Goal: Task Accomplishment & Management: Use online tool/utility

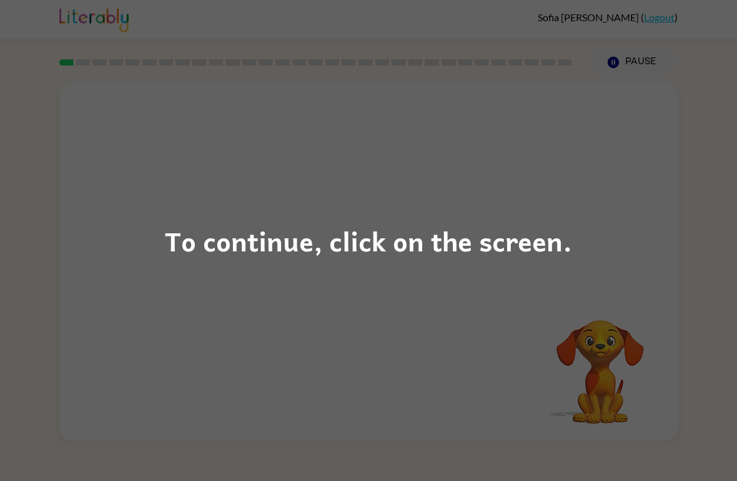
click at [177, 315] on div "To continue, click on the screen." at bounding box center [368, 240] width 737 height 481
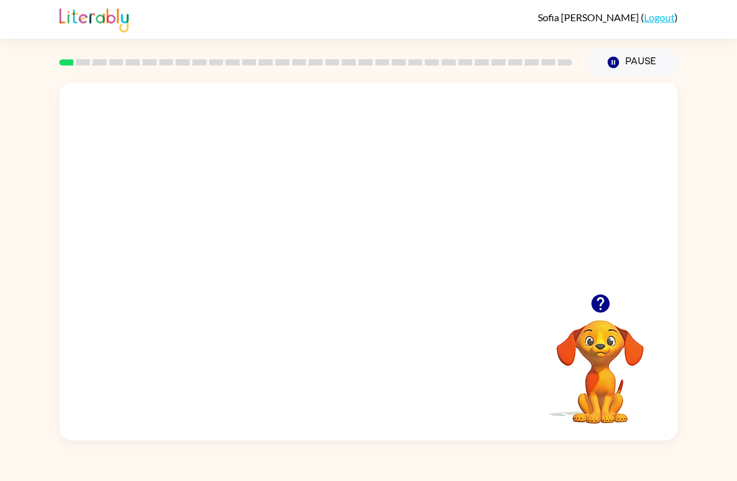
click at [322, 194] on video "Your browser must support playing .mp4 files to use Literably. Please try using…" at bounding box center [368, 188] width 618 height 212
click at [406, 231] on video "Your browser must support playing .mp4 files to use Literably. Please try using…" at bounding box center [368, 188] width 618 height 212
click at [456, 195] on video "Your browser must support playing .mp4 files to use Literably. Please try using…" at bounding box center [368, 188] width 618 height 212
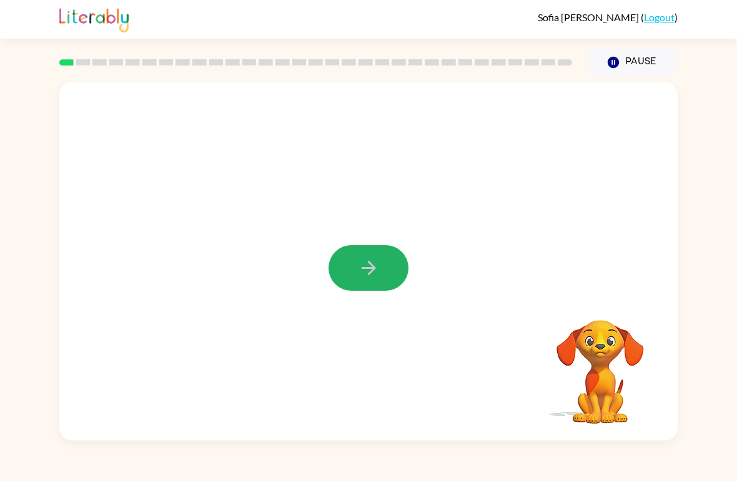
click at [367, 270] on icon "button" at bounding box center [369, 268] width 22 height 22
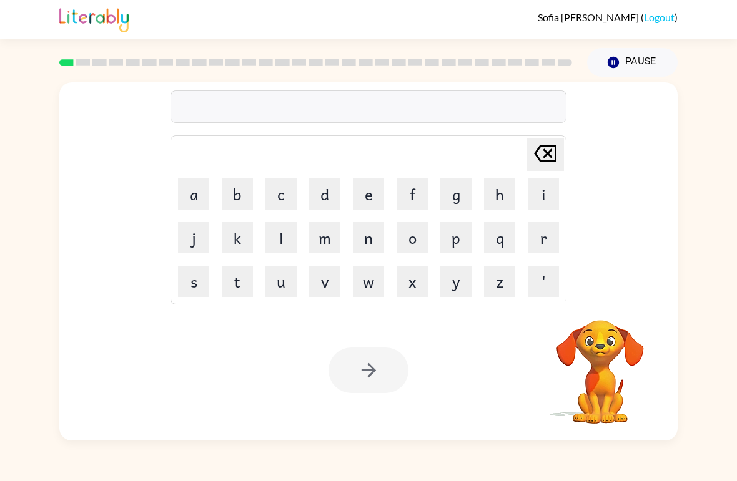
click at [544, 243] on button "r" at bounding box center [542, 237] width 31 height 31
click at [546, 205] on button "i" at bounding box center [542, 194] width 31 height 31
click at [552, 157] on icon "[PERSON_NAME] last character input" at bounding box center [545, 154] width 30 height 30
click at [559, 157] on icon "[PERSON_NAME] last character input" at bounding box center [545, 154] width 30 height 30
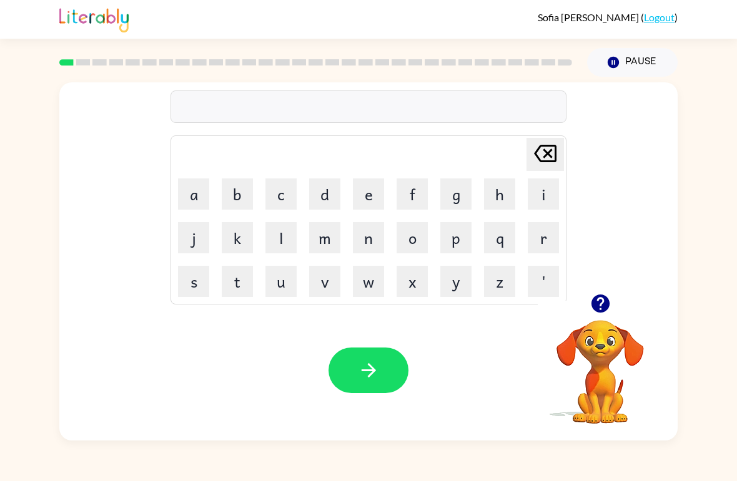
click at [240, 197] on button "b" at bounding box center [237, 194] width 31 height 31
click at [413, 243] on button "o" at bounding box center [411, 237] width 31 height 31
click at [196, 200] on button "a" at bounding box center [193, 194] width 31 height 31
click at [556, 239] on button "r" at bounding box center [542, 237] width 31 height 31
click at [324, 199] on button "d" at bounding box center [324, 194] width 31 height 31
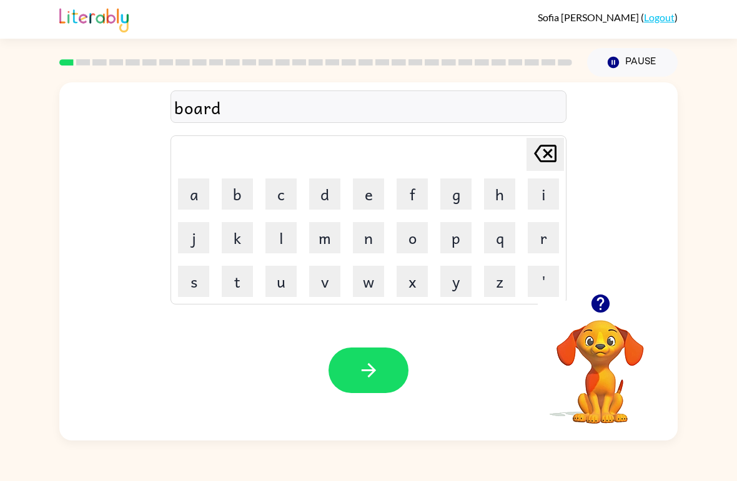
click at [370, 197] on button "e" at bounding box center [368, 194] width 31 height 31
click at [552, 240] on button "r" at bounding box center [542, 237] width 31 height 31
click at [365, 365] on icon "button" at bounding box center [369, 371] width 22 height 22
click at [534, 236] on button "r" at bounding box center [542, 237] width 31 height 31
click at [411, 239] on button "o" at bounding box center [411, 237] width 31 height 31
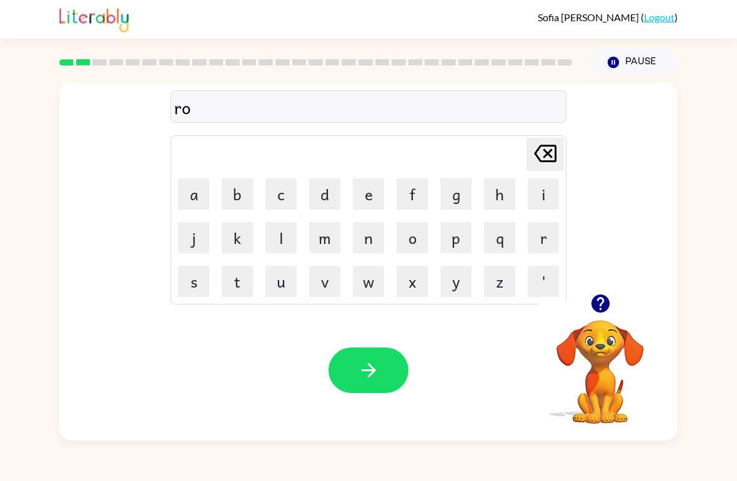
click at [282, 277] on button "u" at bounding box center [280, 281] width 31 height 31
click at [370, 242] on button "n" at bounding box center [368, 237] width 31 height 31
click at [319, 206] on button "d" at bounding box center [324, 194] width 31 height 31
click at [376, 379] on icon "button" at bounding box center [369, 371] width 22 height 22
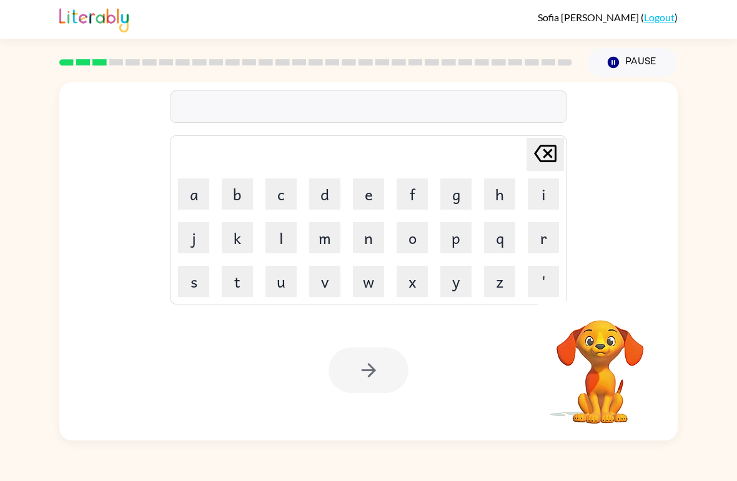
click at [320, 237] on button "m" at bounding box center [324, 237] width 31 height 31
click at [195, 197] on button "a" at bounding box center [193, 194] width 31 height 31
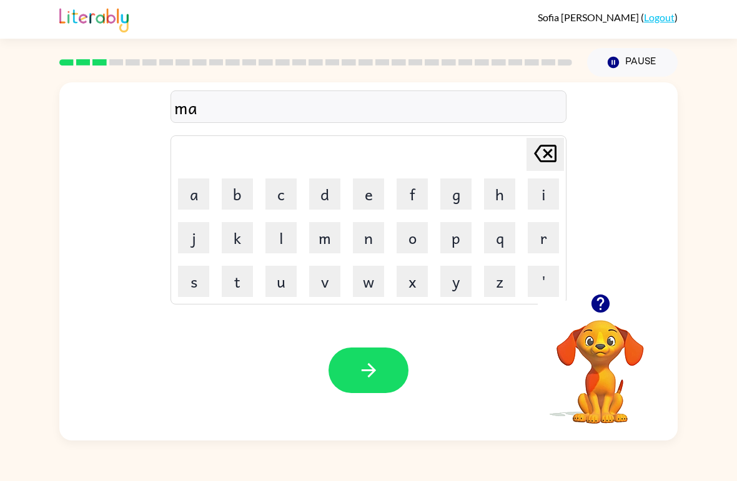
click at [278, 190] on button "c" at bounding box center [280, 194] width 31 height 31
click at [496, 194] on button "h" at bounding box center [499, 194] width 31 height 31
click at [544, 190] on button "i" at bounding box center [542, 194] width 31 height 31
click at [366, 238] on button "n" at bounding box center [368, 237] width 31 height 31
click at [358, 192] on button "e" at bounding box center [368, 194] width 31 height 31
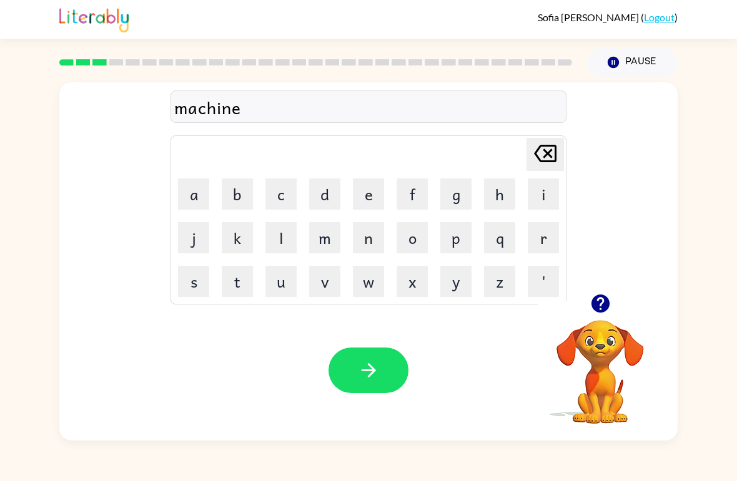
click at [365, 366] on icon "button" at bounding box center [369, 371] width 22 height 22
click at [235, 288] on button "t" at bounding box center [237, 281] width 31 height 31
click at [530, 242] on button "r" at bounding box center [542, 237] width 31 height 31
click at [192, 200] on button "a" at bounding box center [193, 194] width 31 height 31
click at [544, 200] on button "i" at bounding box center [542, 194] width 31 height 31
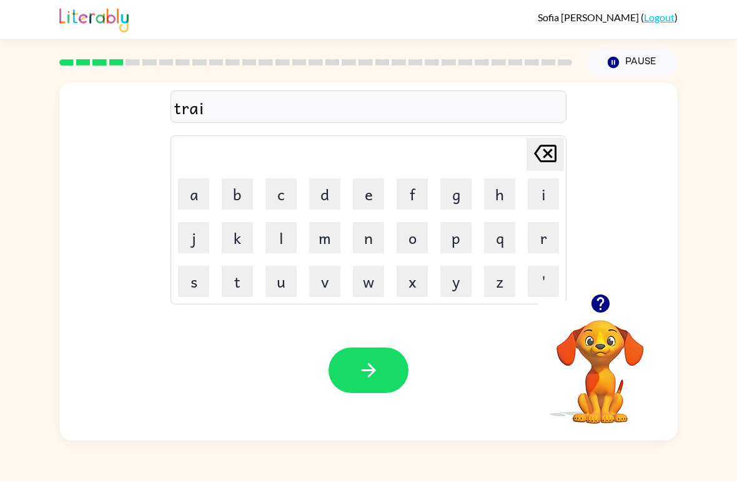
click at [372, 240] on button "n" at bounding box center [368, 237] width 31 height 31
click at [346, 351] on button "button" at bounding box center [368, 371] width 80 height 46
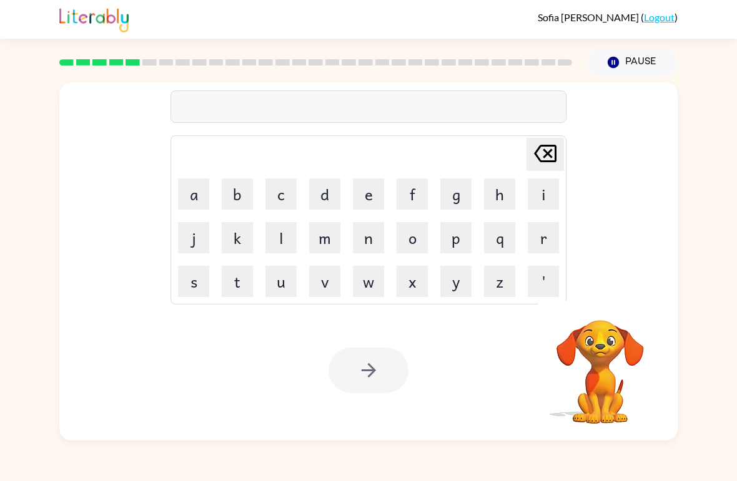
click at [441, 240] on button "p" at bounding box center [455, 237] width 31 height 31
click at [380, 250] on button "n" at bounding box center [368, 237] width 31 height 31
click at [357, 252] on button "n" at bounding box center [368, 237] width 31 height 31
click at [494, 237] on button "q" at bounding box center [499, 237] width 31 height 31
click at [421, 229] on button "o" at bounding box center [411, 237] width 31 height 31
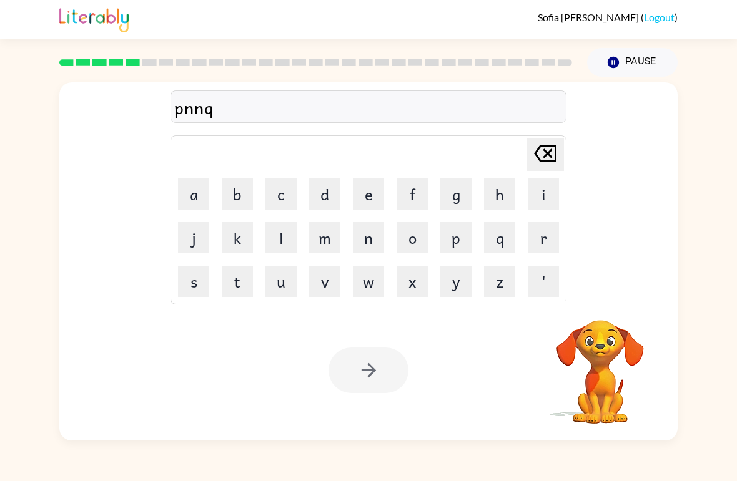
click at [315, 252] on button "m" at bounding box center [324, 237] width 31 height 31
click at [340, 280] on button "v" at bounding box center [324, 281] width 31 height 31
click at [310, 240] on button "m" at bounding box center [324, 237] width 31 height 31
click at [536, 157] on icon at bounding box center [545, 153] width 22 height 17
click at [540, 159] on icon "[PERSON_NAME] last character input" at bounding box center [545, 154] width 30 height 30
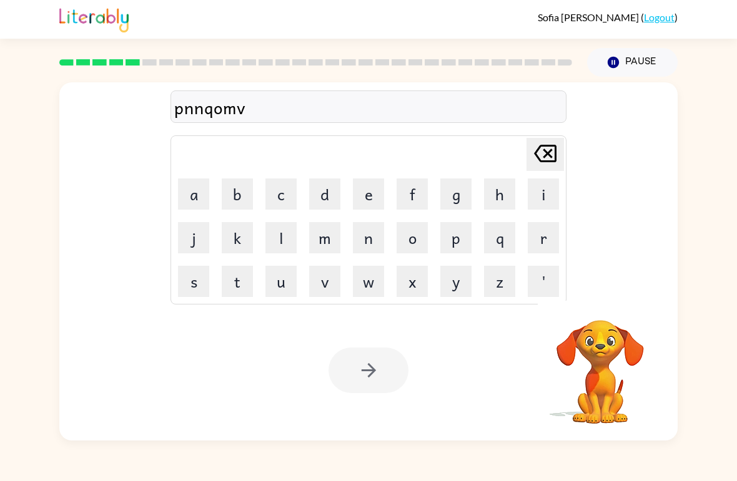
click at [540, 159] on icon "[PERSON_NAME] last character input" at bounding box center [545, 154] width 30 height 30
click at [545, 155] on icon "[PERSON_NAME] last character input" at bounding box center [545, 154] width 30 height 30
click at [544, 155] on icon "[PERSON_NAME] last character input" at bounding box center [545, 154] width 30 height 30
click at [547, 152] on icon at bounding box center [545, 153] width 22 height 17
click at [546, 152] on icon at bounding box center [545, 153] width 22 height 17
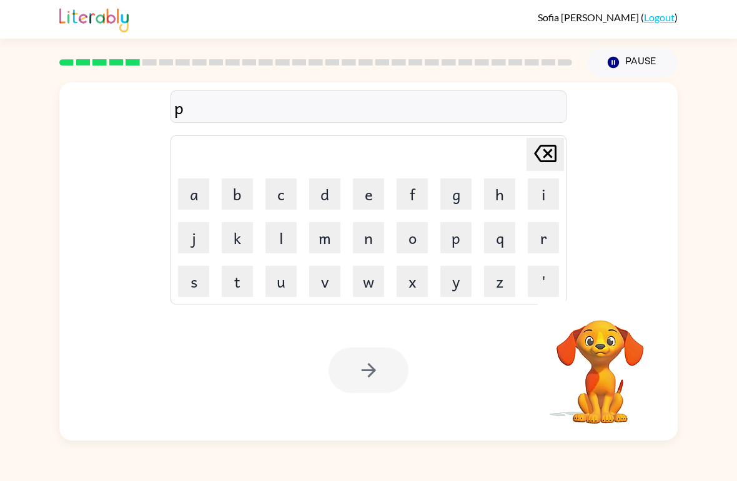
click at [554, 158] on icon "[PERSON_NAME] last character input" at bounding box center [545, 154] width 30 height 30
click at [554, 157] on icon "[PERSON_NAME] last character input" at bounding box center [545, 154] width 30 height 30
click at [325, 191] on button "d" at bounding box center [324, 194] width 31 height 31
click at [361, 197] on button "e" at bounding box center [368, 194] width 31 height 31
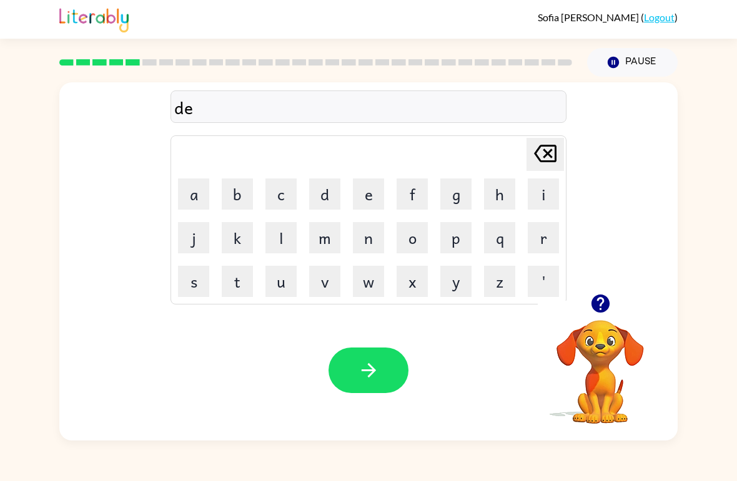
click at [416, 194] on button "f" at bounding box center [411, 194] width 31 height 31
click at [367, 196] on button "e" at bounding box center [368, 194] width 31 height 31
click at [377, 242] on button "n" at bounding box center [368, 237] width 31 height 31
click at [283, 190] on button "c" at bounding box center [280, 194] width 31 height 31
click at [546, 195] on button "i" at bounding box center [542, 194] width 31 height 31
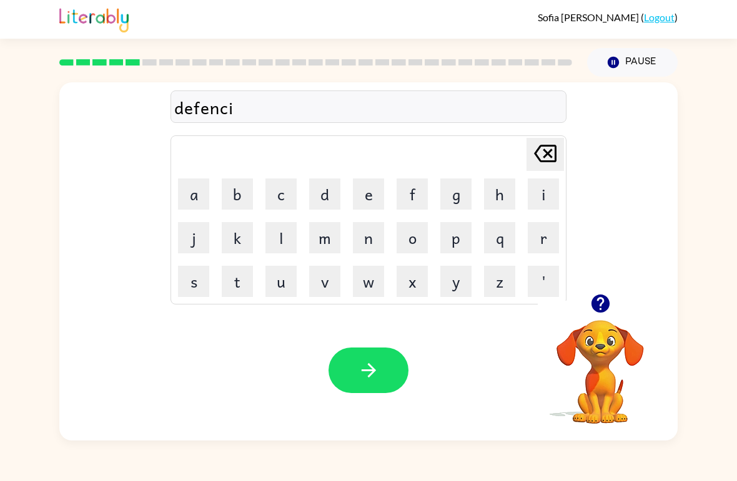
click at [323, 287] on button "v" at bounding box center [324, 281] width 31 height 31
click at [279, 195] on button "c" at bounding box center [280, 194] width 31 height 31
click at [551, 140] on icon "[PERSON_NAME] last character input" at bounding box center [545, 154] width 30 height 30
click at [392, 197] on td "f" at bounding box center [412, 194] width 42 height 42
click at [370, 185] on button "e" at bounding box center [368, 194] width 31 height 31
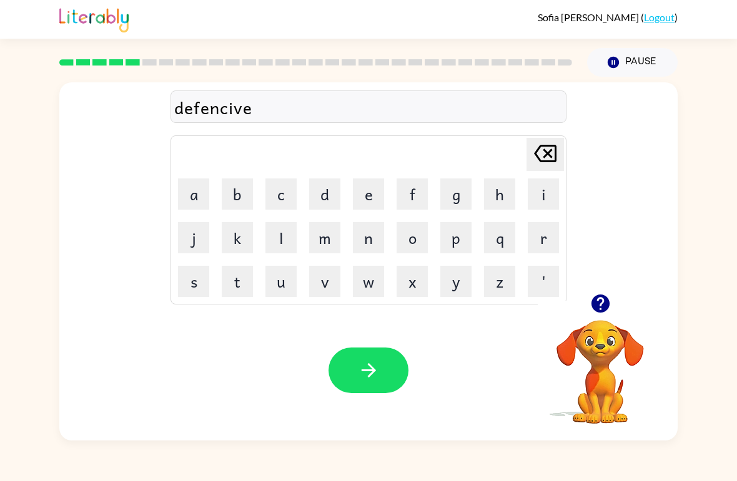
click at [362, 353] on button "button" at bounding box center [368, 371] width 80 height 46
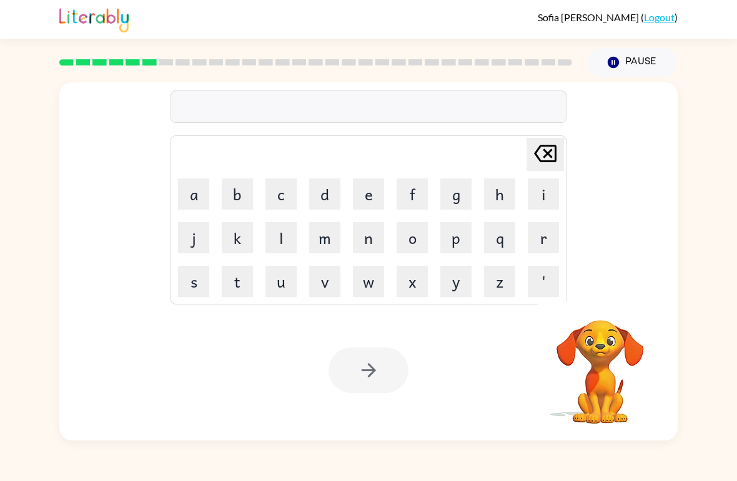
click at [329, 279] on button "v" at bounding box center [324, 281] width 31 height 31
click at [204, 202] on button "a" at bounding box center [193, 194] width 31 height 31
click at [283, 203] on button "c" at bounding box center [280, 194] width 31 height 31
click at [190, 192] on button "a" at bounding box center [193, 194] width 31 height 31
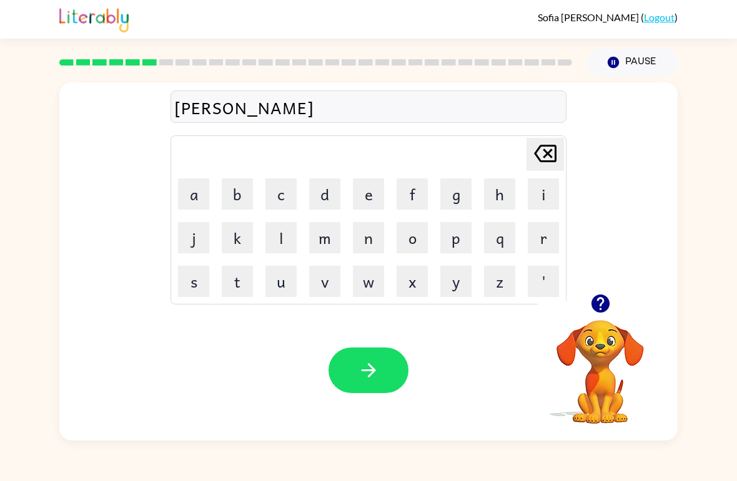
click at [243, 272] on button "t" at bounding box center [237, 281] width 31 height 31
click at [419, 235] on button "o" at bounding box center [411, 237] width 31 height 31
click at [363, 241] on button "n" at bounding box center [368, 237] width 31 height 31
click at [383, 364] on button "button" at bounding box center [368, 371] width 80 height 46
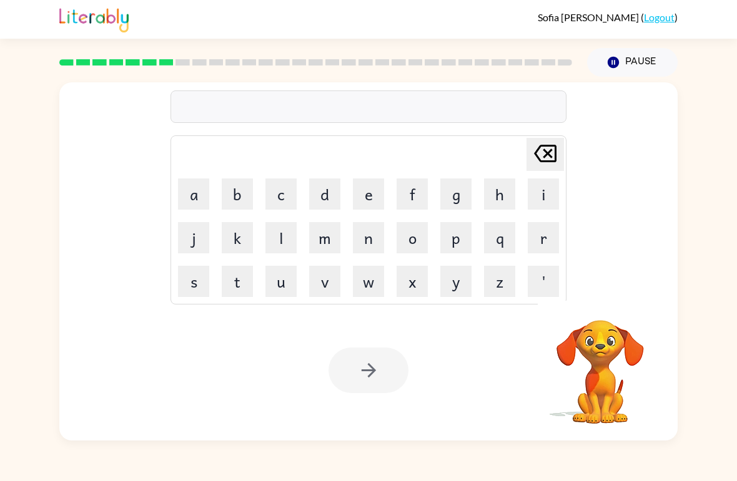
click at [455, 241] on button "p" at bounding box center [455, 237] width 31 height 31
click at [277, 287] on button "u" at bounding box center [280, 281] width 31 height 31
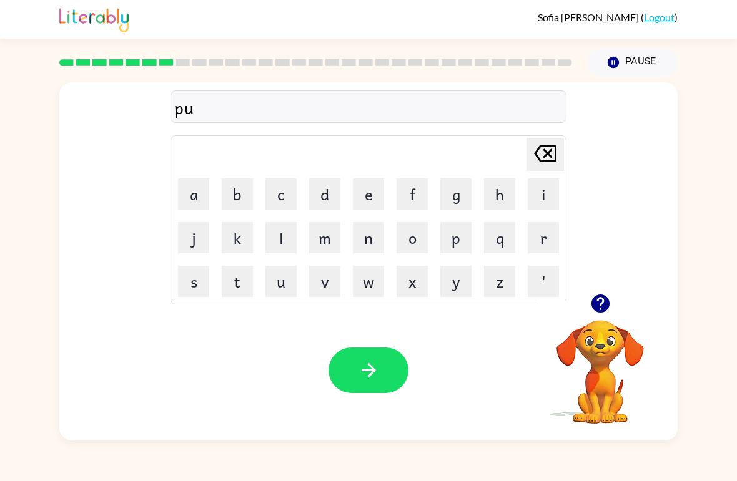
click at [335, 198] on button "d" at bounding box center [324, 194] width 31 height 31
click at [285, 247] on button "l" at bounding box center [280, 237] width 31 height 31
click at [278, 240] on button "l" at bounding box center [280, 237] width 31 height 31
click at [358, 194] on button "e" at bounding box center [368, 194] width 31 height 31
click at [331, 384] on div at bounding box center [368, 371] width 80 height 46
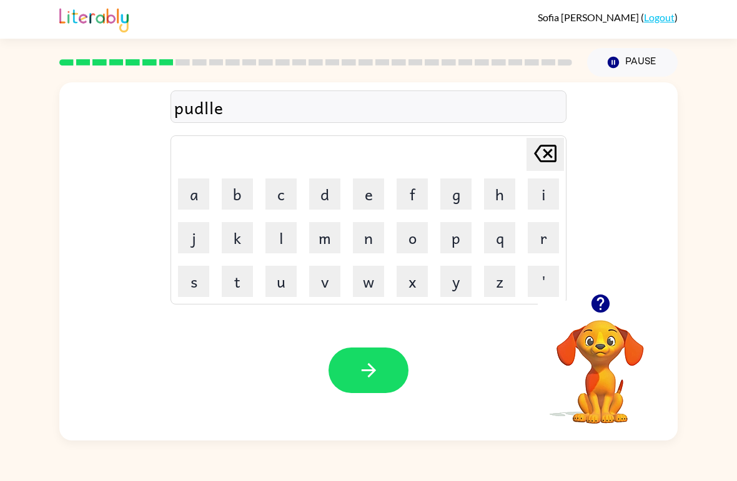
click at [362, 376] on icon "button" at bounding box center [369, 371] width 22 height 22
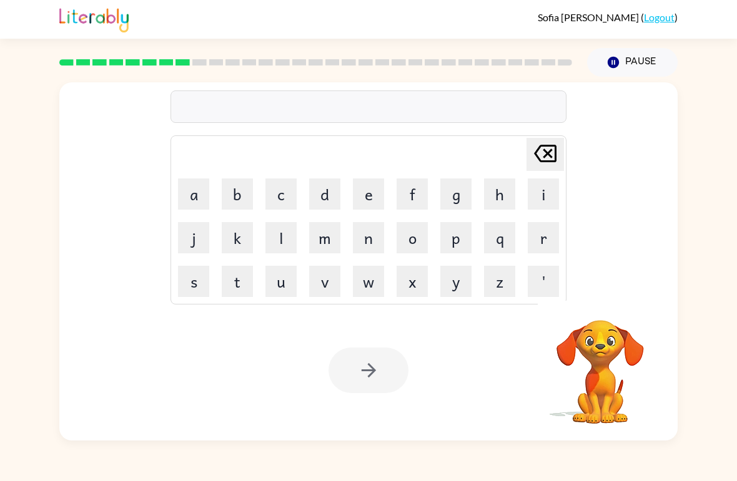
click at [314, 243] on button "m" at bounding box center [324, 237] width 31 height 31
click at [534, 196] on button "i" at bounding box center [542, 194] width 31 height 31
click at [536, 237] on button "r" at bounding box center [542, 237] width 31 height 31
click at [195, 198] on button "a" at bounding box center [193, 194] width 31 height 31
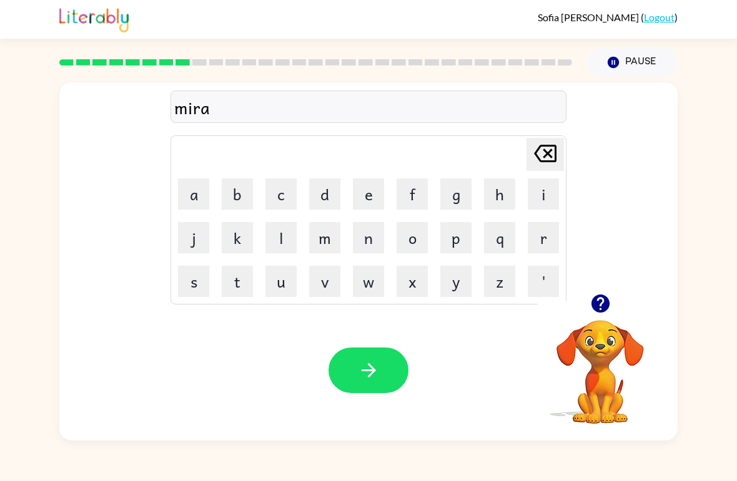
click at [282, 194] on button "c" at bounding box center [280, 194] width 31 height 31
click at [275, 235] on button "l" at bounding box center [280, 237] width 31 height 31
click at [366, 191] on button "e" at bounding box center [368, 194] width 31 height 31
click at [373, 379] on icon "button" at bounding box center [369, 371] width 22 height 22
click at [324, 237] on button "m" at bounding box center [324, 237] width 31 height 31
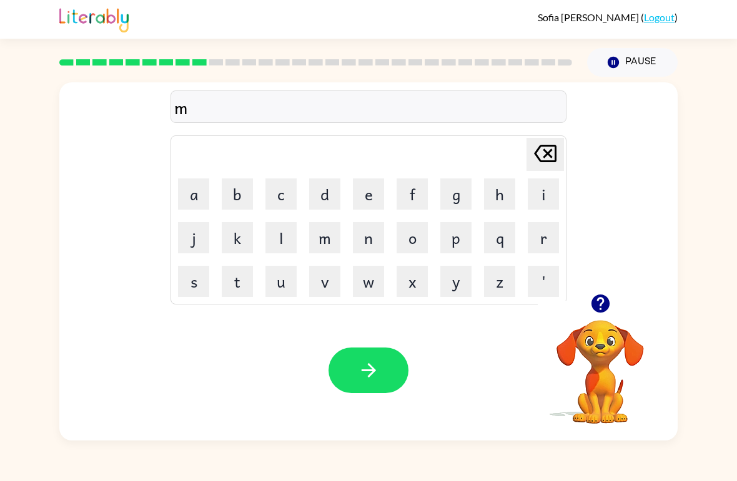
click at [538, 198] on button "i" at bounding box center [542, 194] width 31 height 31
click at [244, 281] on button "t" at bounding box center [237, 281] width 31 height 31
click at [495, 190] on button "h" at bounding box center [499, 194] width 31 height 31
click at [536, 277] on button "'" at bounding box center [542, 281] width 31 height 31
click at [543, 160] on icon "[PERSON_NAME] last character input" at bounding box center [545, 154] width 30 height 30
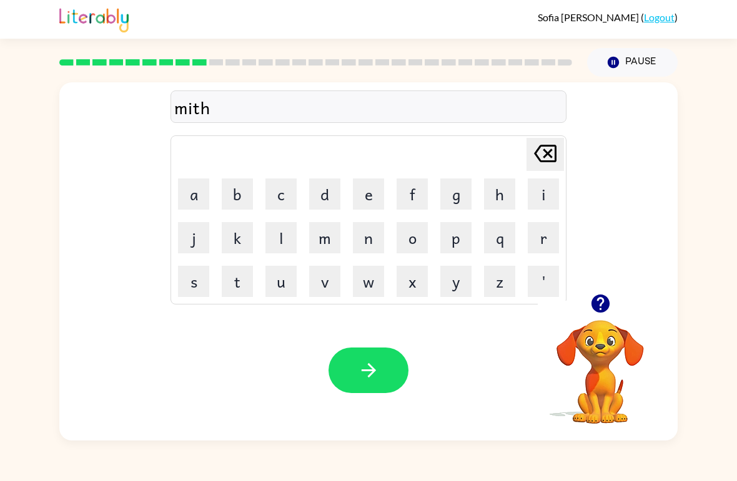
click at [325, 235] on button "m" at bounding box center [324, 237] width 31 height 31
click at [400, 241] on button "o" at bounding box center [411, 237] width 31 height 31
click at [544, 238] on button "r" at bounding box center [542, 237] width 31 height 31
click at [365, 235] on button "n" at bounding box center [368, 237] width 31 height 31
click at [541, 184] on button "i" at bounding box center [542, 194] width 31 height 31
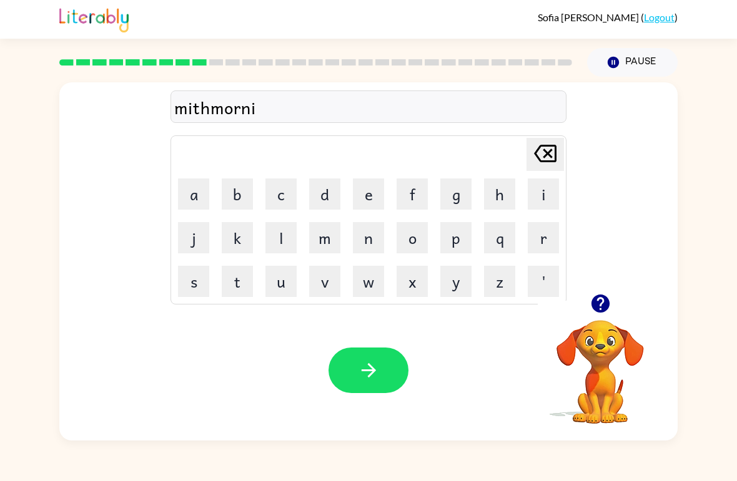
click at [355, 235] on button "n" at bounding box center [368, 237] width 31 height 31
click at [444, 200] on button "g" at bounding box center [455, 194] width 31 height 31
click at [369, 383] on button "button" at bounding box center [368, 371] width 80 height 46
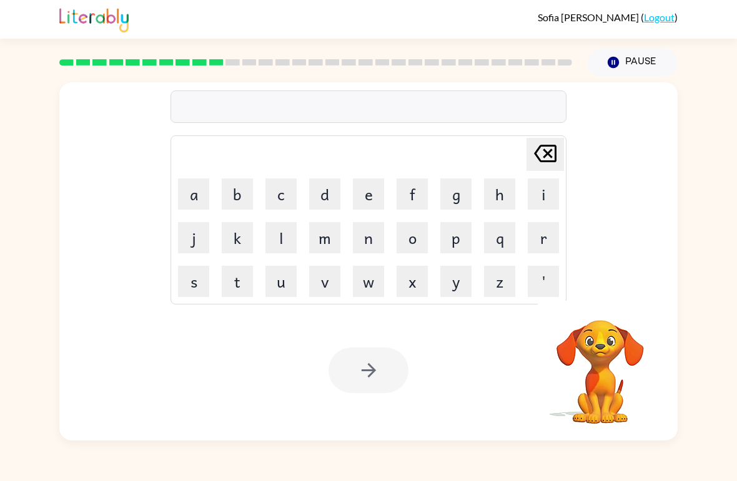
click at [248, 278] on button "t" at bounding box center [237, 281] width 31 height 31
click at [548, 234] on button "r" at bounding box center [542, 237] width 31 height 31
click at [284, 283] on button "u" at bounding box center [280, 281] width 31 height 31
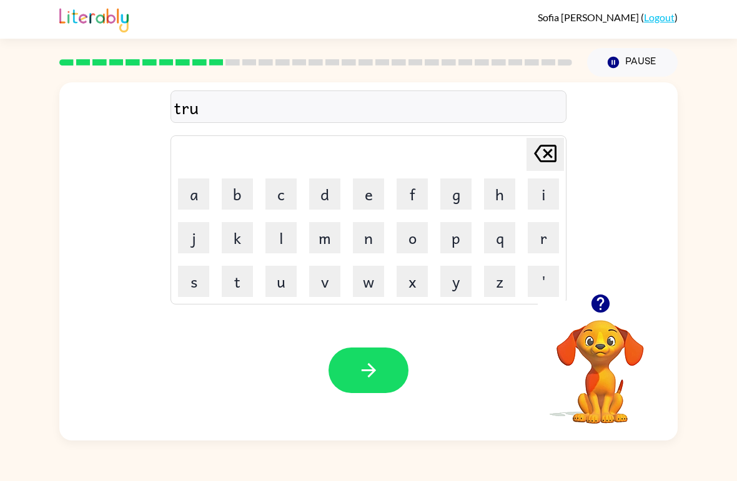
click at [548, 155] on icon at bounding box center [545, 153] width 22 height 17
click at [552, 147] on icon at bounding box center [545, 153] width 22 height 17
click at [329, 195] on button "d" at bounding box center [324, 194] width 31 height 31
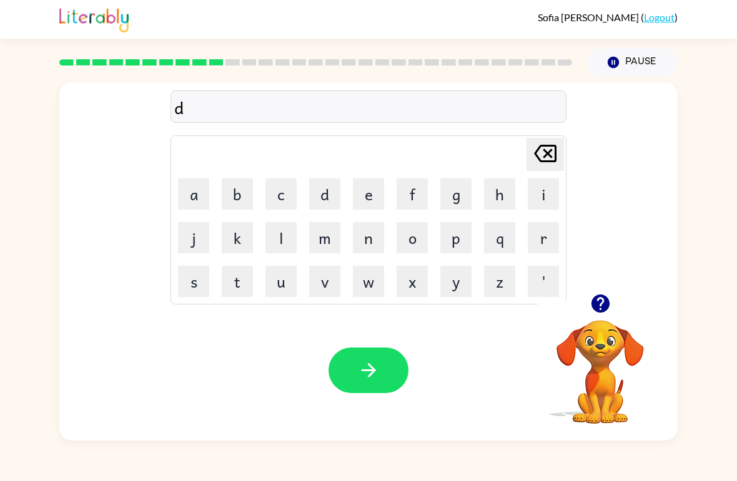
click at [554, 186] on button "i" at bounding box center [542, 194] width 31 height 31
click at [198, 287] on button "s" at bounding box center [193, 281] width 31 height 31
click at [247, 288] on button "t" at bounding box center [237, 281] width 31 height 31
click at [537, 237] on button "r" at bounding box center [542, 237] width 31 height 31
click at [287, 277] on button "u" at bounding box center [280, 281] width 31 height 31
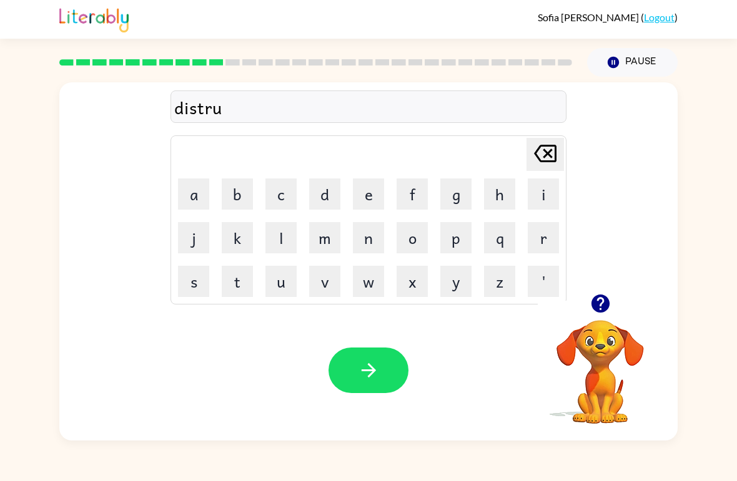
click at [197, 280] on button "s" at bounding box center [193, 281] width 31 height 31
click at [238, 282] on button "t" at bounding box center [237, 281] width 31 height 31
click at [371, 350] on button "button" at bounding box center [368, 371] width 80 height 46
click at [534, 243] on button "r" at bounding box center [542, 237] width 31 height 31
click at [411, 244] on button "o" at bounding box center [411, 237] width 31 height 31
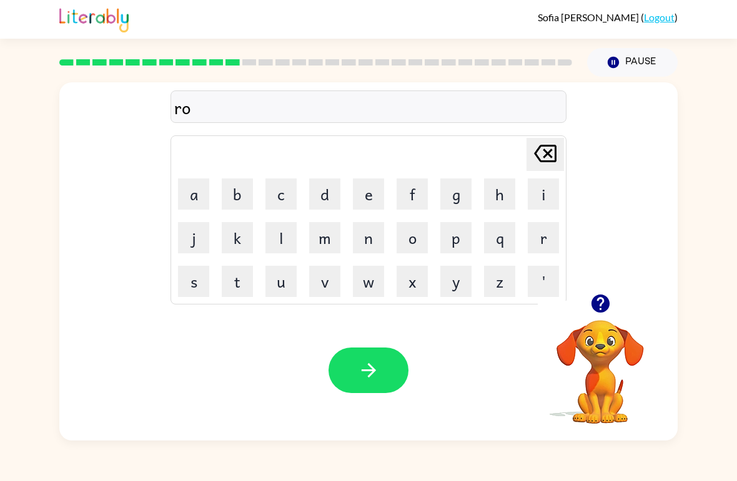
click at [309, 193] on button "d" at bounding box center [324, 194] width 31 height 31
click at [373, 189] on button "e" at bounding box center [368, 194] width 31 height 31
click at [344, 355] on button "button" at bounding box center [368, 371] width 80 height 46
click at [592, 304] on icon "button" at bounding box center [599, 304] width 18 height 18
click at [287, 285] on button "u" at bounding box center [280, 281] width 31 height 31
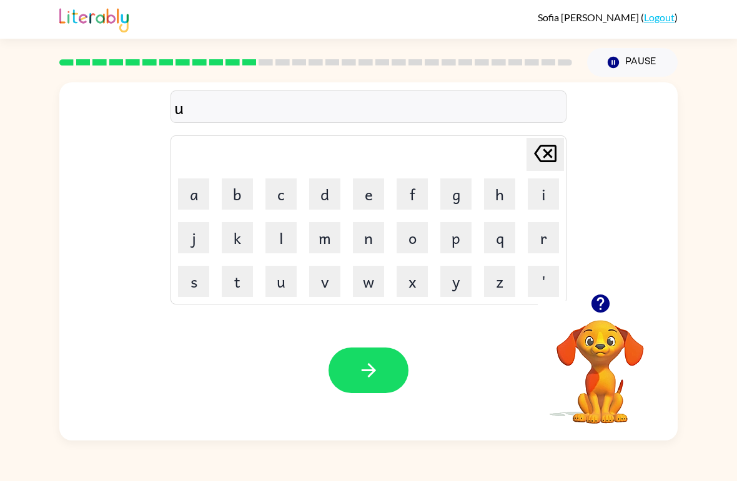
click at [448, 240] on button "p" at bounding box center [455, 237] width 31 height 31
click at [449, 199] on button "g" at bounding box center [455, 194] width 31 height 31
click at [537, 238] on button "r" at bounding box center [542, 237] width 31 height 31
click at [202, 196] on button "a" at bounding box center [193, 194] width 31 height 31
click at [330, 207] on button "d" at bounding box center [324, 194] width 31 height 31
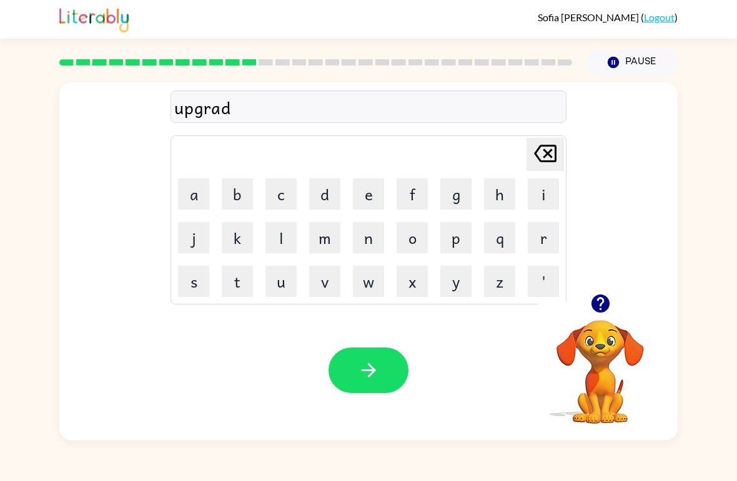
click at [364, 364] on icon "button" at bounding box center [369, 371] width 22 height 22
click at [330, 240] on button "m" at bounding box center [324, 237] width 31 height 31
click at [192, 195] on button "a" at bounding box center [193, 194] width 31 height 31
click at [318, 187] on button "d" at bounding box center [324, 194] width 31 height 31
click at [377, 235] on button "n" at bounding box center [368, 237] width 31 height 31
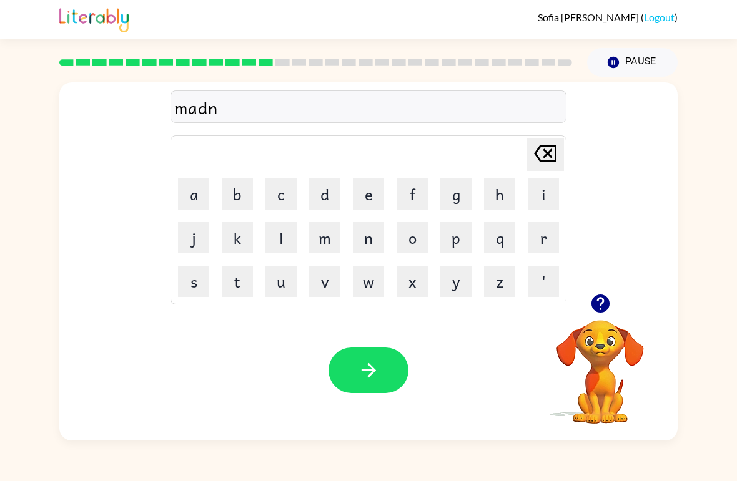
click at [357, 190] on button "e" at bounding box center [368, 194] width 31 height 31
click at [207, 277] on button "s" at bounding box center [193, 281] width 31 height 31
click at [206, 277] on button "s" at bounding box center [193, 281] width 31 height 31
click at [366, 378] on icon "button" at bounding box center [369, 371] width 22 height 22
click at [247, 190] on button "b" at bounding box center [237, 194] width 31 height 31
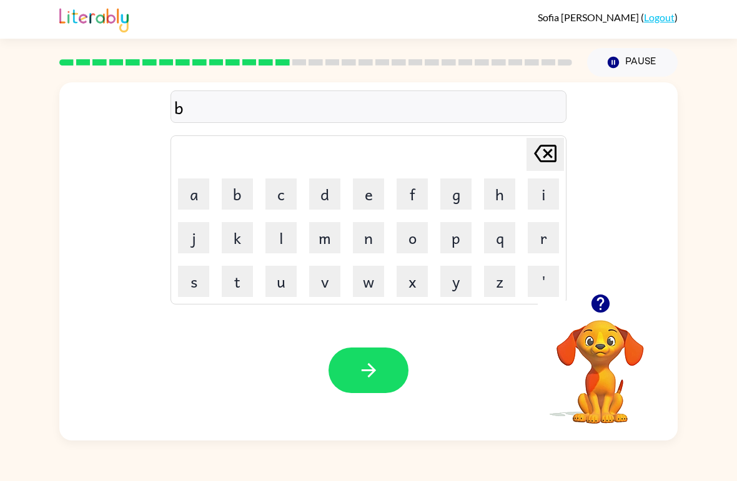
click at [411, 233] on button "o" at bounding box center [411, 237] width 31 height 31
click at [373, 237] on button "n" at bounding box center [368, 237] width 31 height 31
click at [325, 277] on button "v" at bounding box center [324, 281] width 31 height 31
click at [542, 159] on icon "[PERSON_NAME] last character input" at bounding box center [545, 154] width 30 height 30
click at [289, 275] on button "u" at bounding box center [280, 281] width 31 height 31
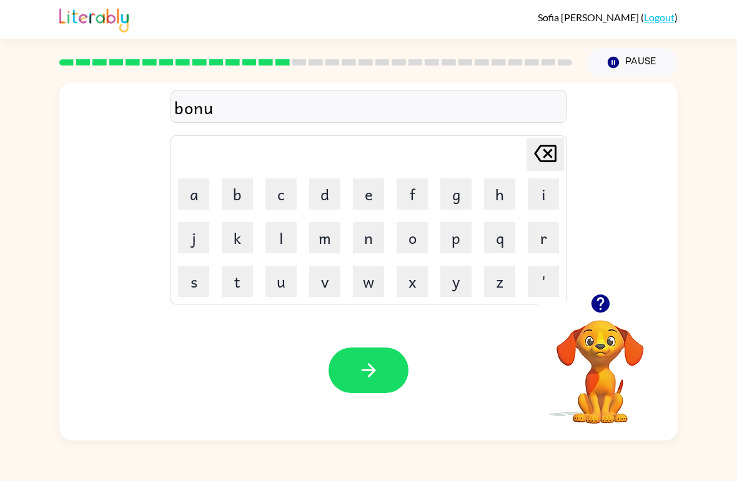
click at [200, 283] on button "s" at bounding box center [193, 281] width 31 height 31
click at [383, 351] on button "button" at bounding box center [368, 371] width 80 height 46
click at [195, 290] on button "s" at bounding box center [193, 281] width 31 height 31
click at [376, 280] on button "w" at bounding box center [368, 281] width 31 height 31
click at [412, 230] on button "o" at bounding box center [411, 237] width 31 height 31
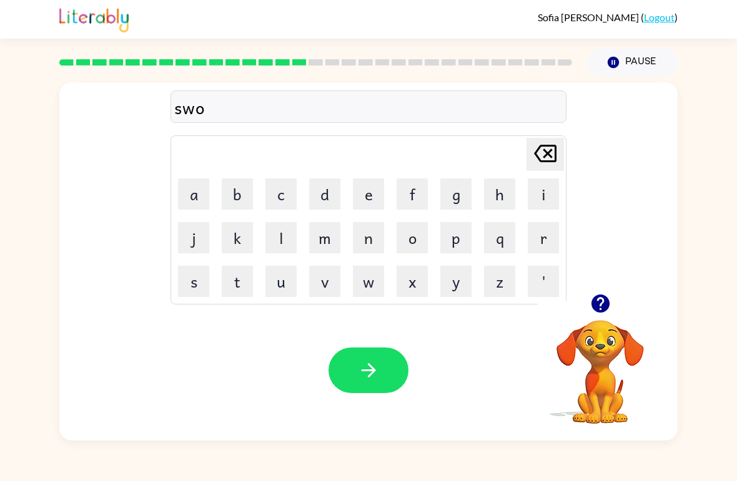
click at [536, 241] on button "r" at bounding box center [542, 237] width 31 height 31
click at [333, 232] on button "m" at bounding box center [324, 237] width 31 height 31
click at [368, 378] on icon "button" at bounding box center [368, 370] width 14 height 14
click at [542, 239] on button "r" at bounding box center [542, 237] width 31 height 31
click at [199, 192] on button "a" at bounding box center [193, 194] width 31 height 31
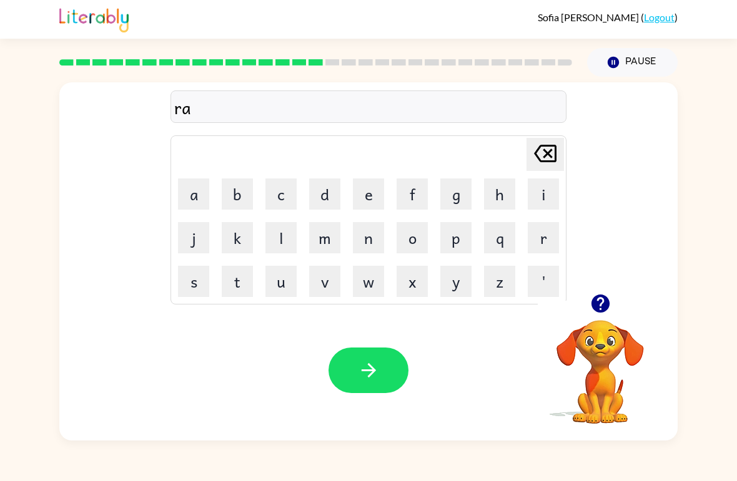
click at [330, 231] on button "m" at bounding box center [324, 237] width 31 height 31
click at [231, 189] on button "b" at bounding box center [237, 194] width 31 height 31
click at [379, 381] on icon "button" at bounding box center [369, 371] width 22 height 22
click at [240, 197] on button "b" at bounding box center [237, 194] width 31 height 31
click at [542, 238] on button "r" at bounding box center [542, 237] width 31 height 31
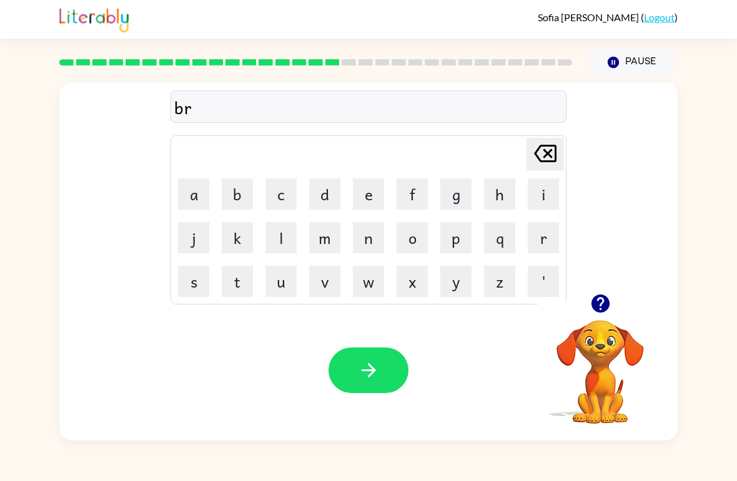
click at [537, 194] on button "i" at bounding box center [542, 194] width 31 height 31
click at [326, 239] on button "m" at bounding box center [324, 237] width 31 height 31
click at [548, 202] on button "i" at bounding box center [542, 194] width 31 height 31
click at [376, 237] on button "n" at bounding box center [368, 237] width 31 height 31
click at [453, 194] on button "g" at bounding box center [455, 194] width 31 height 31
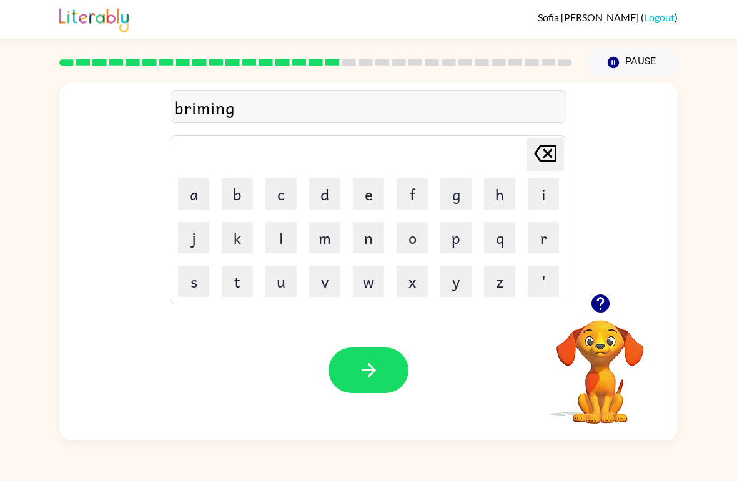
click at [368, 388] on button "button" at bounding box center [368, 371] width 80 height 46
click at [541, 238] on button "r" at bounding box center [542, 237] width 31 height 31
click at [538, 198] on button "i" at bounding box center [542, 194] width 31 height 31
click at [194, 277] on button "s" at bounding box center [193, 281] width 31 height 31
click at [263, 206] on td "c" at bounding box center [281, 194] width 42 height 42
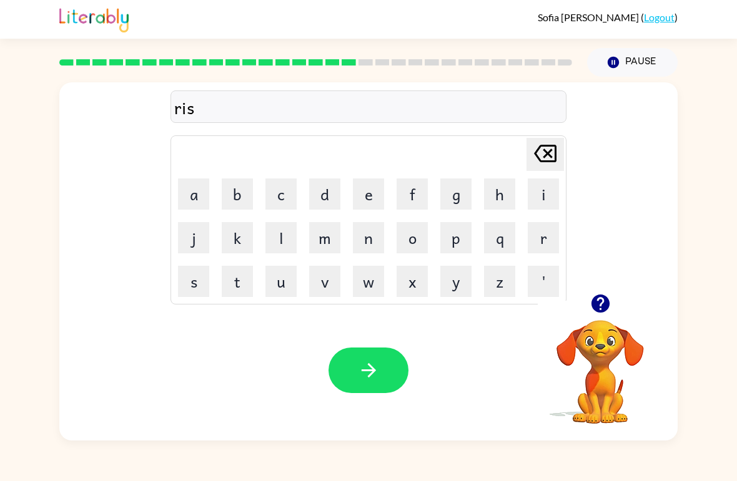
click at [318, 193] on button "d" at bounding box center [324, 194] width 31 height 31
click at [534, 152] on icon "[PERSON_NAME] last character input" at bounding box center [545, 154] width 30 height 30
click at [285, 192] on button "c" at bounding box center [280, 194] width 31 height 31
click at [537, 195] on button "i" at bounding box center [542, 194] width 31 height 31
click at [355, 201] on button "e" at bounding box center [368, 194] width 31 height 31
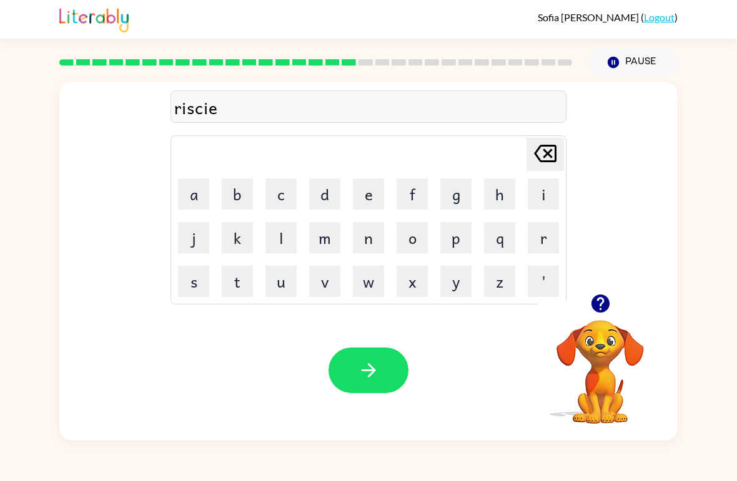
click at [189, 270] on button "s" at bounding box center [193, 281] width 31 height 31
click at [242, 275] on button "t" at bounding box center [237, 281] width 31 height 31
click at [373, 365] on icon "button" at bounding box center [369, 371] width 22 height 22
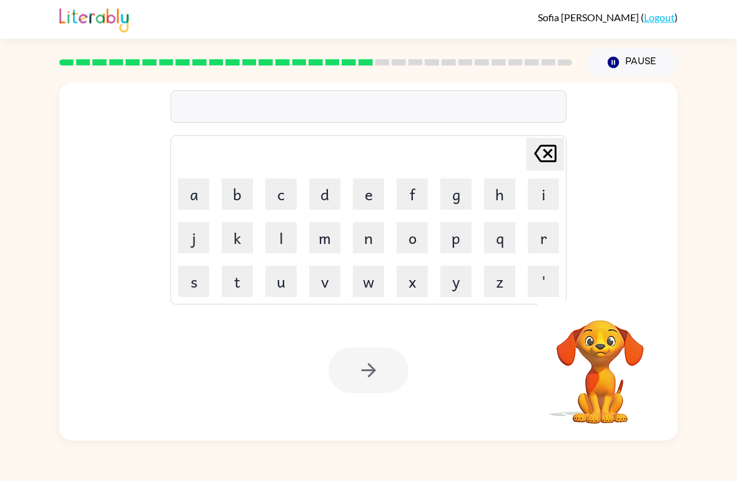
click at [79, 391] on div "Your browser must support playing .mp4 files to use Literably. Please try using…" at bounding box center [368, 370] width 618 height 140
click at [37, 383] on div "[PERSON_NAME] last character input a b c d e f g h i j k l m n o p q r s t u v …" at bounding box center [368, 259] width 737 height 364
click at [197, 192] on button "a" at bounding box center [193, 194] width 31 height 31
click at [532, 247] on button "r" at bounding box center [542, 237] width 31 height 31
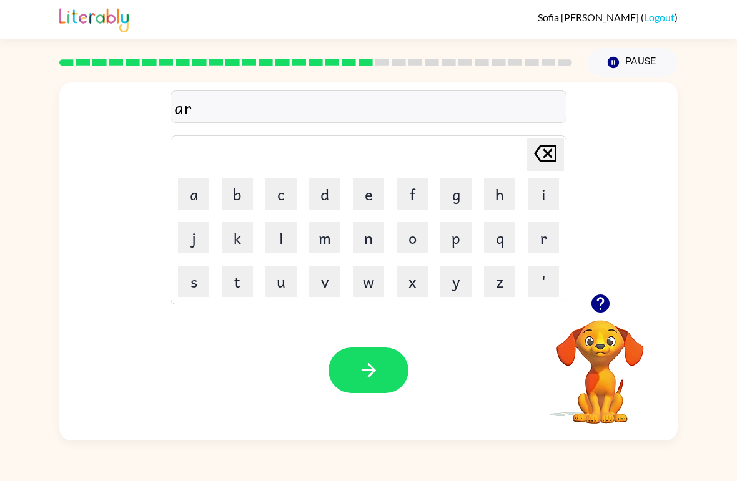
click at [228, 281] on button "t" at bounding box center [237, 281] width 31 height 31
click at [237, 278] on button "t" at bounding box center [237, 281] width 31 height 31
click at [537, 242] on button "r" at bounding box center [542, 237] width 31 height 31
click at [207, 195] on button "a" at bounding box center [193, 194] width 31 height 31
click at [450, 282] on button "y" at bounding box center [455, 281] width 31 height 31
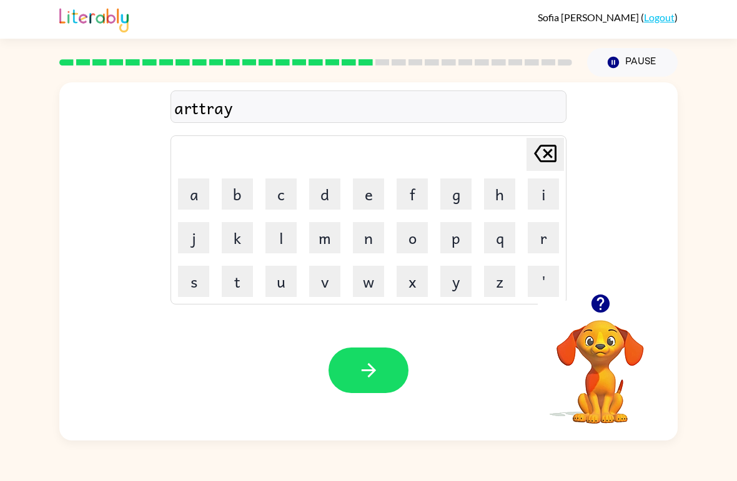
click at [341, 380] on button "button" at bounding box center [368, 371] width 80 height 46
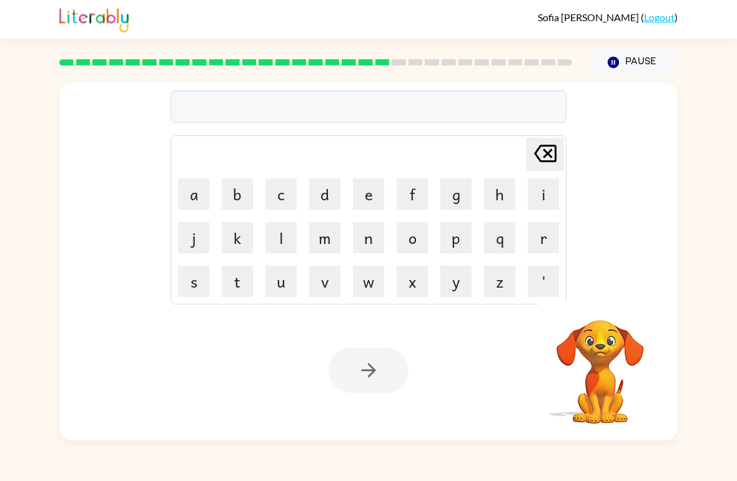
click at [106, 415] on div "Your browser must support playing .mp4 files to use Literably. Please try using…" at bounding box center [368, 370] width 618 height 140
click at [117, 447] on div "[PERSON_NAME] ( Logout ) Pause Pause Delete Delete last character input a b c d…" at bounding box center [368, 240] width 737 height 481
click at [403, 196] on button "f" at bounding box center [411, 194] width 31 height 31
click at [405, 243] on button "o" at bounding box center [411, 237] width 31 height 31
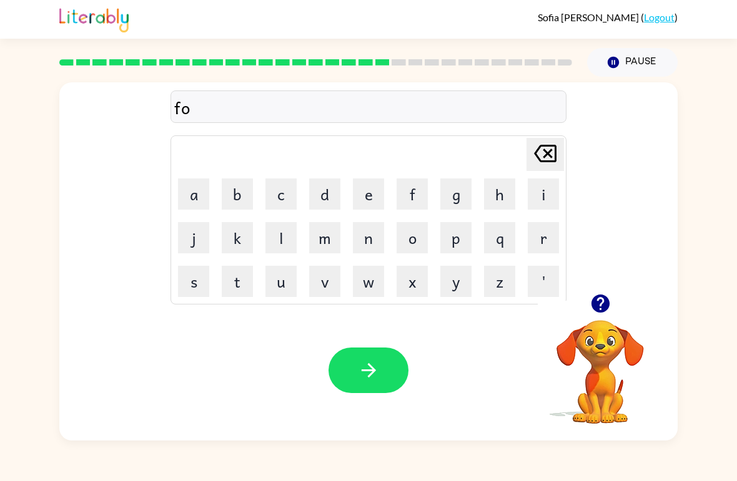
click at [267, 236] on button "l" at bounding box center [280, 237] width 31 height 31
click at [409, 245] on button "o" at bounding box center [411, 237] width 31 height 31
click at [360, 278] on button "w" at bounding box center [368, 281] width 31 height 31
click at [370, 190] on button "e" at bounding box center [368, 194] width 31 height 31
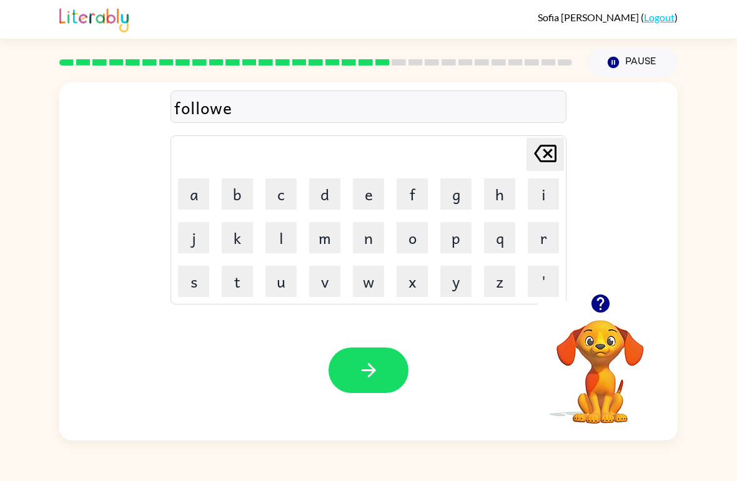
click at [318, 200] on button "d" at bounding box center [324, 194] width 31 height 31
click at [360, 367] on icon "button" at bounding box center [369, 371] width 22 height 22
click at [196, 275] on button "s" at bounding box center [193, 281] width 31 height 31
click at [364, 190] on button "e" at bounding box center [368, 194] width 31 height 31
click at [365, 232] on button "n" at bounding box center [368, 237] width 31 height 31
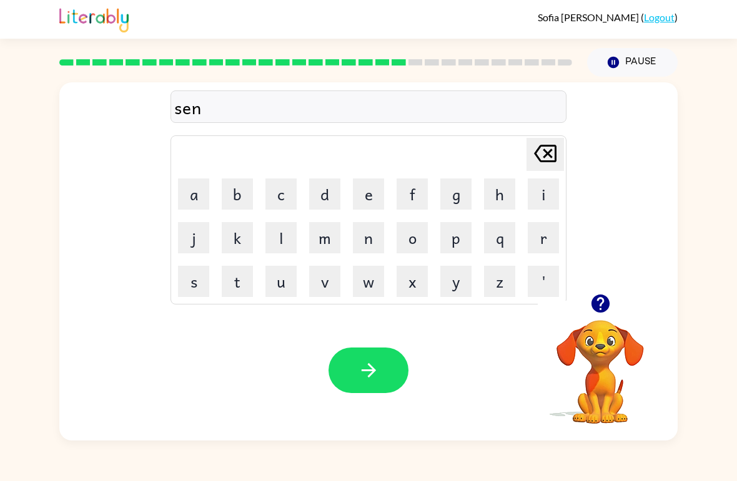
click at [238, 282] on button "t" at bounding box center [237, 281] width 31 height 31
click at [188, 208] on button "a" at bounding box center [193, 194] width 31 height 31
click at [455, 233] on button "p" at bounding box center [455, 237] width 31 height 31
click at [543, 156] on icon "[PERSON_NAME] last character input" at bounding box center [545, 154] width 30 height 30
click at [448, 286] on button "y" at bounding box center [455, 281] width 31 height 31
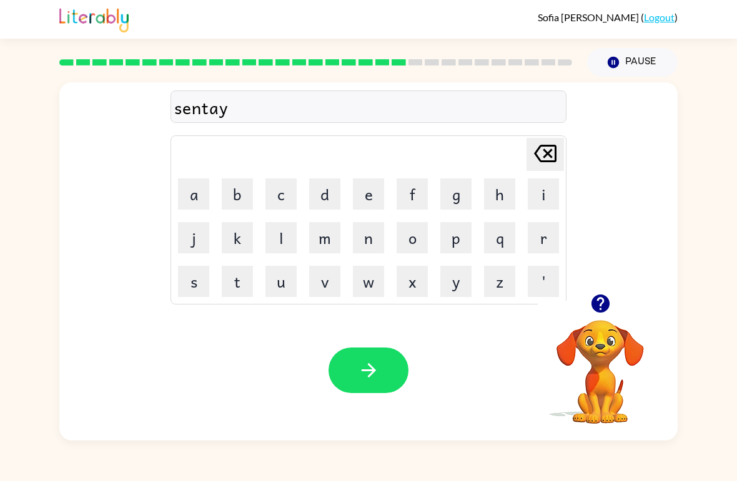
click at [375, 375] on icon "button" at bounding box center [369, 371] width 22 height 22
click at [200, 267] on button "s" at bounding box center [193, 281] width 31 height 31
click at [276, 288] on button "u" at bounding box center [280, 281] width 31 height 31
click at [194, 288] on button "s" at bounding box center [193, 281] width 31 height 31
click at [246, 275] on button "t" at bounding box center [237, 281] width 31 height 31
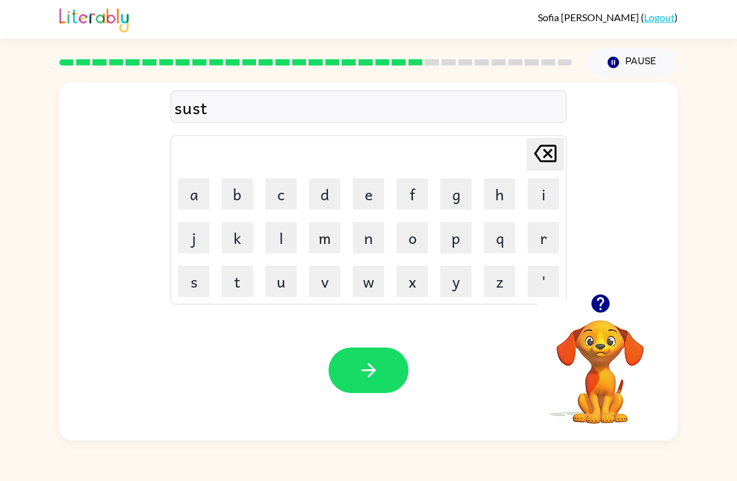
click at [190, 192] on button "a" at bounding box center [193, 194] width 31 height 31
click at [545, 190] on button "i" at bounding box center [542, 194] width 31 height 31
click at [370, 240] on button "n" at bounding box center [368, 237] width 31 height 31
click at [358, 375] on icon "button" at bounding box center [369, 371] width 22 height 22
click at [410, 203] on button "f" at bounding box center [411, 194] width 31 height 31
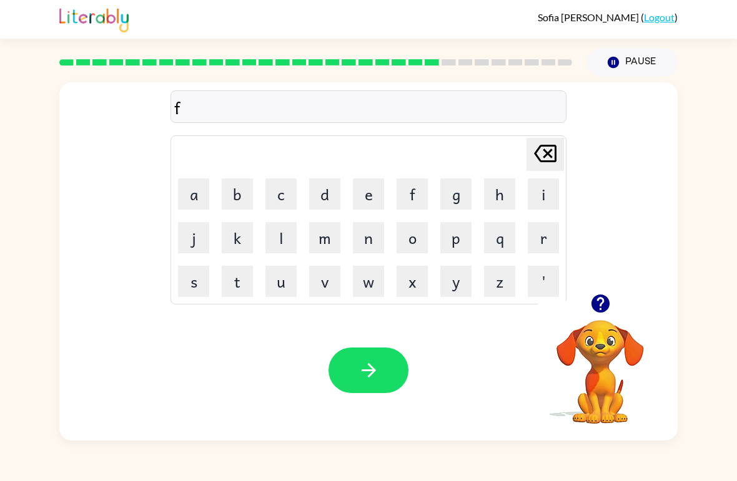
click at [422, 238] on button "o" at bounding box center [411, 237] width 31 height 31
click at [353, 280] on button "w" at bounding box center [368, 281] width 31 height 31
click at [406, 237] on button "o" at bounding box center [411, 237] width 31 height 31
click at [534, 238] on button "r" at bounding box center [542, 237] width 31 height 31
click at [320, 197] on button "d" at bounding box center [324, 194] width 31 height 31
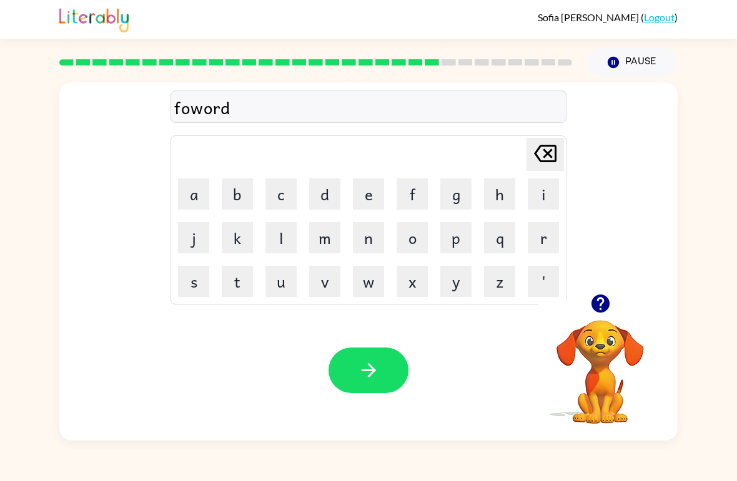
click at [373, 368] on icon "button" at bounding box center [369, 371] width 22 height 22
click at [547, 238] on button "r" at bounding box center [542, 237] width 31 height 31
click at [368, 196] on button "e" at bounding box center [368, 194] width 31 height 31
click at [193, 197] on button "a" at bounding box center [193, 194] width 31 height 31
click at [291, 233] on button "l" at bounding box center [280, 237] width 31 height 31
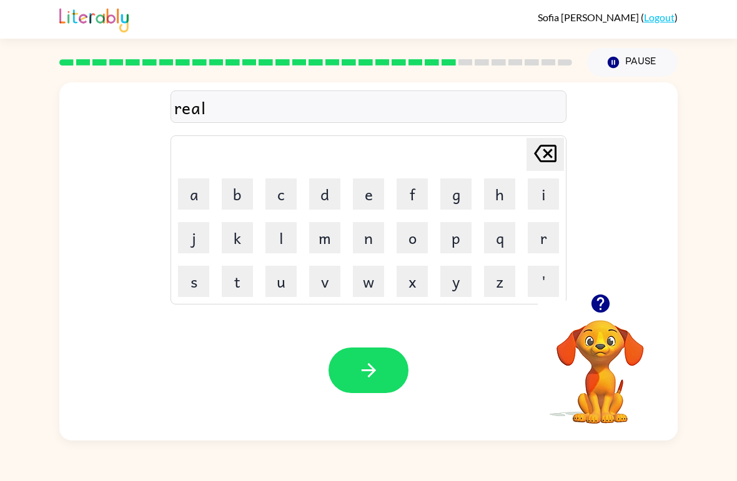
click at [207, 197] on button "a" at bounding box center [193, 194] width 31 height 31
click at [317, 198] on button "d" at bounding box center [324, 194] width 31 height 31
click at [365, 194] on button "e" at bounding box center [368, 194] width 31 height 31
click at [326, 196] on button "d" at bounding box center [324, 194] width 31 height 31
click at [377, 359] on button "button" at bounding box center [368, 371] width 80 height 46
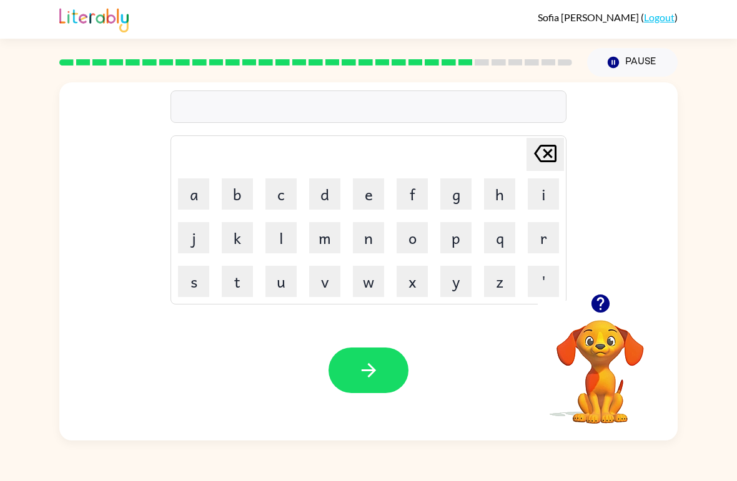
click at [235, 195] on button "b" at bounding box center [237, 194] width 31 height 31
click at [287, 233] on button "l" at bounding box center [280, 237] width 31 height 31
click at [541, 203] on button "i" at bounding box center [542, 194] width 31 height 31
click at [369, 237] on button "n" at bounding box center [368, 237] width 31 height 31
click at [383, 366] on button "button" at bounding box center [368, 371] width 80 height 46
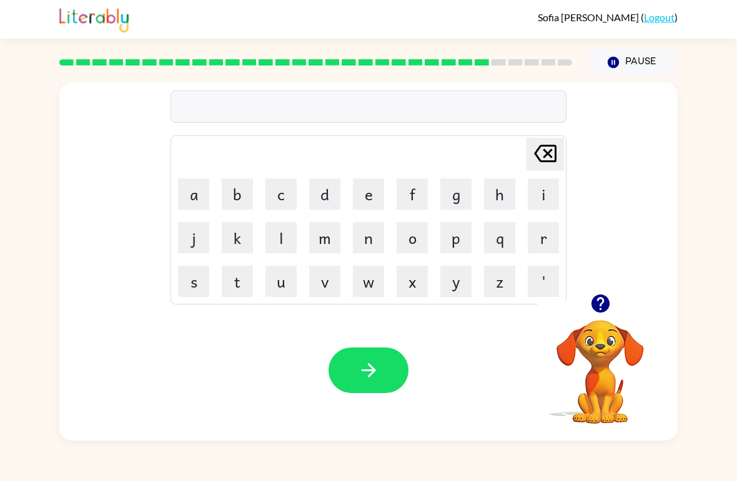
click at [468, 232] on button "p" at bounding box center [455, 237] width 31 height 31
click at [542, 237] on button "r" at bounding box center [542, 237] width 31 height 31
click at [409, 235] on button "o" at bounding box center [411, 237] width 31 height 31
click at [239, 270] on button "t" at bounding box center [237, 281] width 31 height 31
click at [359, 192] on button "e" at bounding box center [368, 194] width 31 height 31
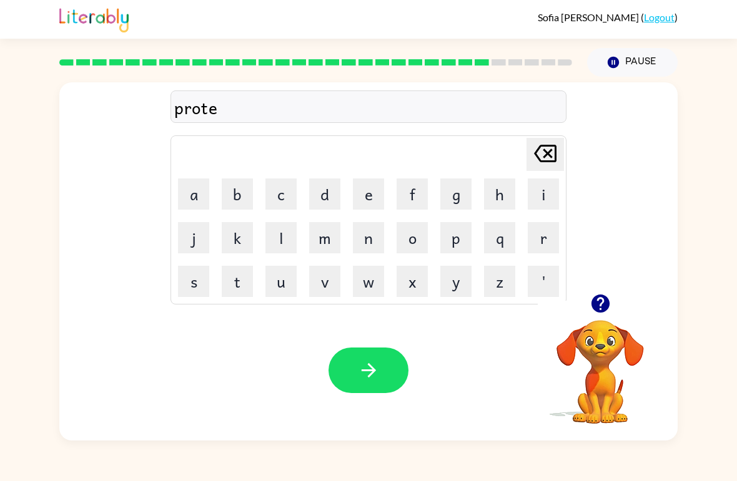
click at [555, 240] on button "r" at bounding box center [542, 237] width 31 height 31
click at [195, 232] on button "j" at bounding box center [193, 237] width 31 height 31
click at [374, 197] on button "e" at bounding box center [368, 194] width 31 height 31
click at [281, 189] on button "c" at bounding box center [280, 194] width 31 height 31
click at [235, 280] on button "t" at bounding box center [237, 281] width 31 height 31
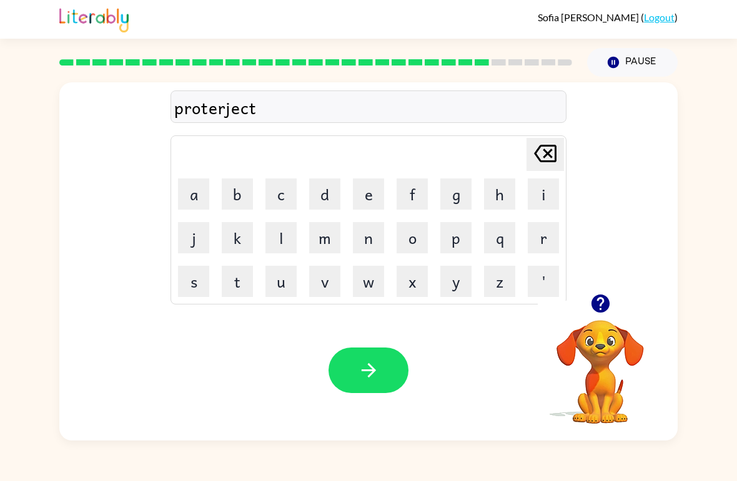
click at [356, 393] on button "button" at bounding box center [368, 371] width 80 height 46
click at [448, 247] on button "p" at bounding box center [455, 237] width 31 height 31
click at [361, 199] on button "e" at bounding box center [368, 194] width 31 height 31
click at [360, 198] on button "e" at bounding box center [368, 194] width 31 height 31
click at [542, 237] on button "r" at bounding box center [542, 237] width 31 height 31
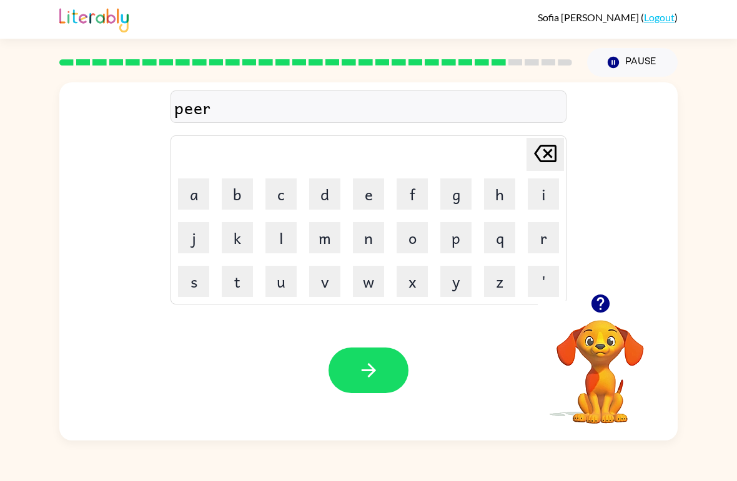
click at [190, 280] on button "s" at bounding box center [193, 281] width 31 height 31
click at [396, 378] on button "button" at bounding box center [368, 371] width 80 height 46
click at [238, 279] on button "t" at bounding box center [237, 281] width 31 height 31
click at [497, 190] on button "h" at bounding box center [499, 194] width 31 height 31
click at [529, 180] on button "i" at bounding box center [542, 194] width 31 height 31
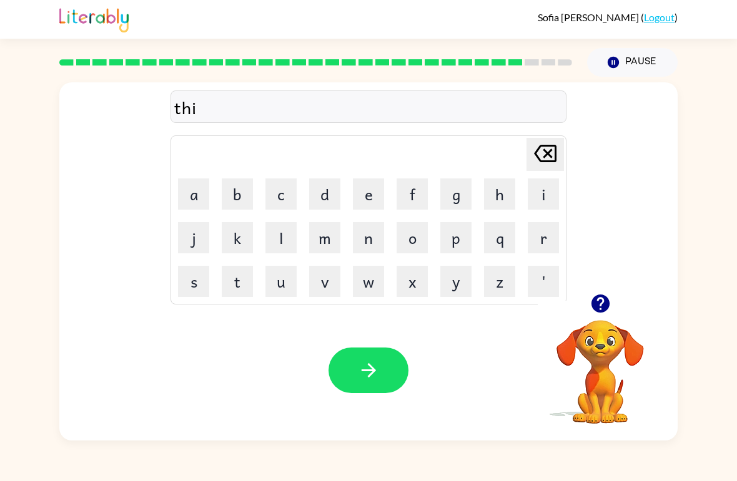
click at [361, 238] on button "n" at bounding box center [368, 237] width 31 height 31
click at [368, 383] on button "button" at bounding box center [368, 371] width 80 height 46
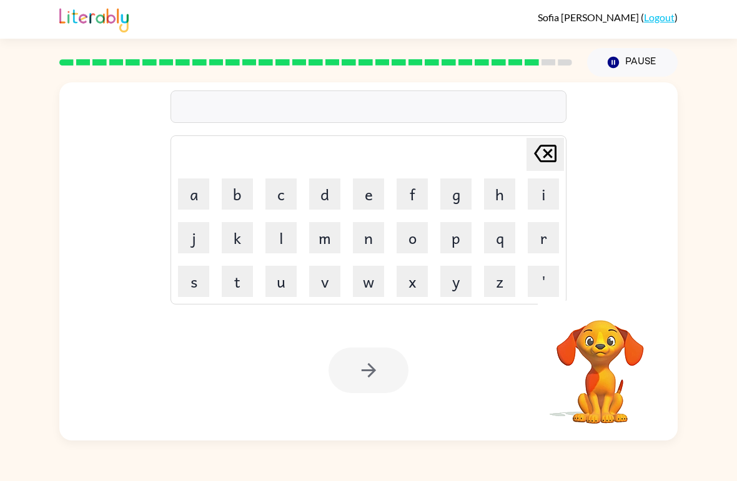
click at [413, 237] on button "o" at bounding box center [411, 237] width 31 height 31
click at [333, 267] on button "v" at bounding box center [324, 281] width 31 height 31
click at [547, 156] on icon "[PERSON_NAME] last character input" at bounding box center [545, 154] width 30 height 30
click at [547, 155] on icon at bounding box center [545, 153] width 22 height 17
click at [551, 153] on icon "[PERSON_NAME] last character input" at bounding box center [545, 154] width 30 height 30
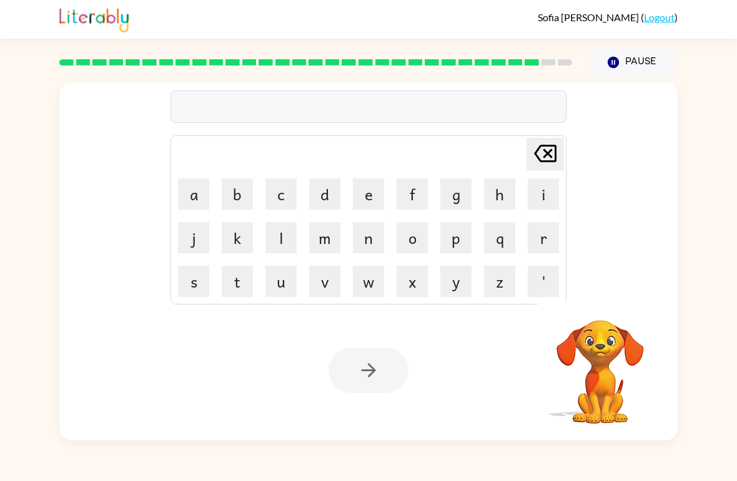
click at [551, 153] on icon "[PERSON_NAME] last character input" at bounding box center [545, 154] width 30 height 30
click at [202, 272] on button "s" at bounding box center [193, 281] width 31 height 31
click at [416, 232] on button "o" at bounding box center [411, 237] width 31 height 31
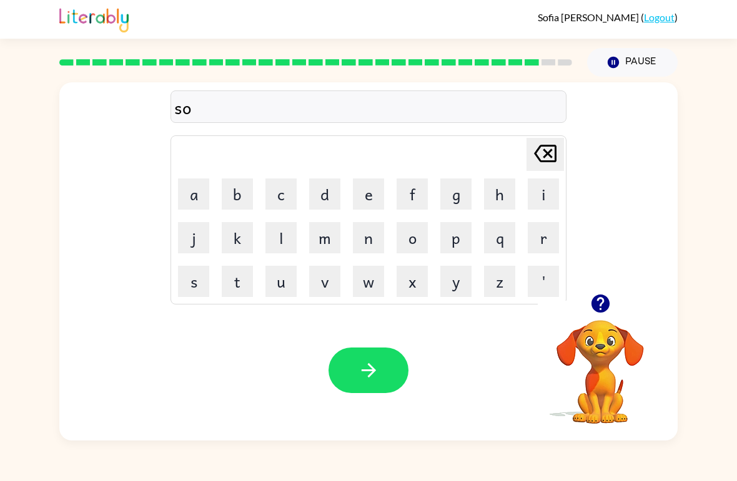
click at [294, 234] on button "l" at bounding box center [280, 237] width 31 height 31
click at [230, 182] on button "b" at bounding box center [237, 194] width 31 height 31
click at [367, 197] on button "e" at bounding box center [368, 194] width 31 height 31
click at [362, 280] on button "w" at bounding box center [368, 281] width 31 height 31
click at [364, 198] on button "e" at bounding box center [368, 194] width 31 height 31
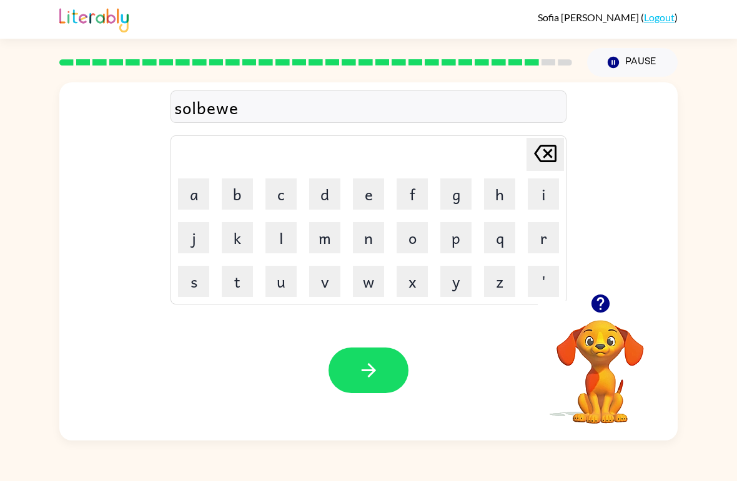
click at [192, 187] on button "a" at bounding box center [193, 194] width 31 height 31
click at [544, 230] on button "r" at bounding box center [542, 237] width 31 height 31
click at [364, 367] on icon "button" at bounding box center [369, 371] width 22 height 22
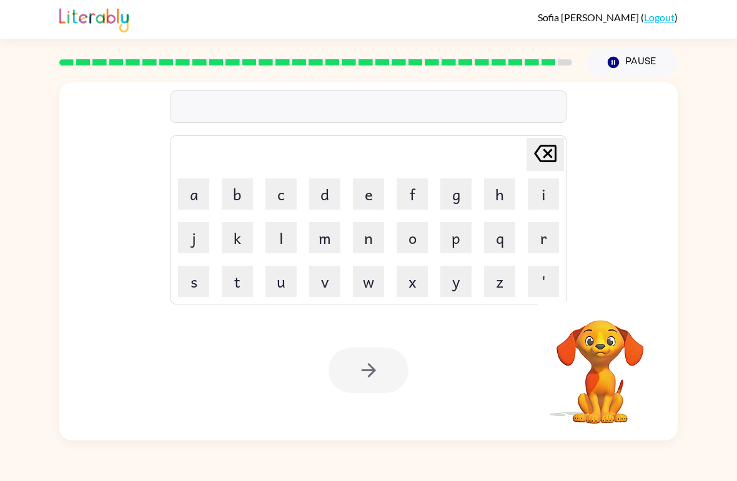
click at [202, 187] on button "a" at bounding box center [193, 194] width 31 height 31
click at [378, 238] on button "n" at bounding box center [368, 237] width 31 height 31
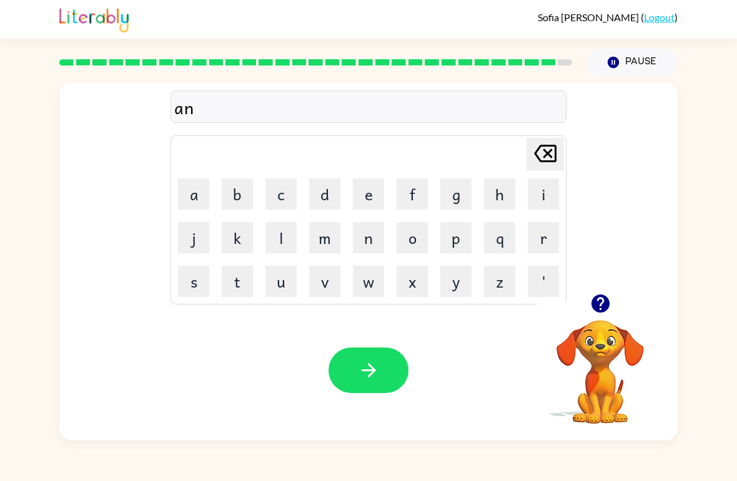
click at [187, 203] on button "a" at bounding box center [193, 194] width 31 height 31
click at [412, 195] on button "f" at bounding box center [411, 194] width 31 height 31
click at [529, 242] on button "r" at bounding box center [542, 237] width 31 height 31
click at [184, 182] on button "a" at bounding box center [193, 194] width 31 height 31
click at [539, 202] on button "i" at bounding box center [542, 194] width 31 height 31
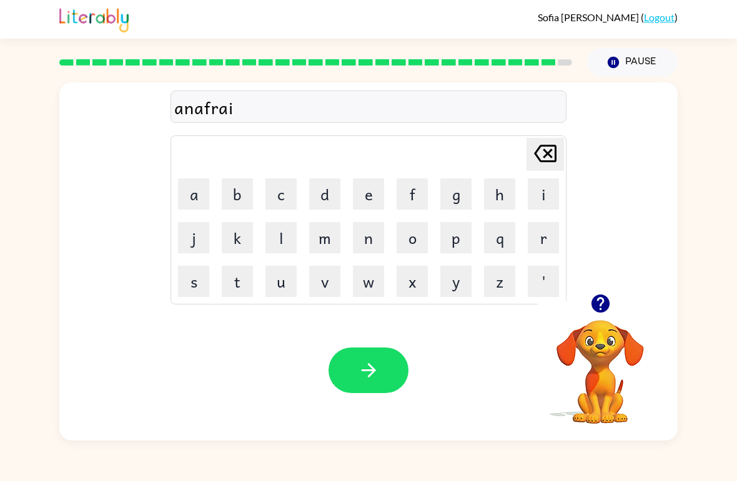
click at [325, 196] on button "d" at bounding box center [324, 194] width 31 height 31
click at [344, 375] on button "button" at bounding box center [368, 371] width 80 height 46
